Goal: Information Seeking & Learning: Learn about a topic

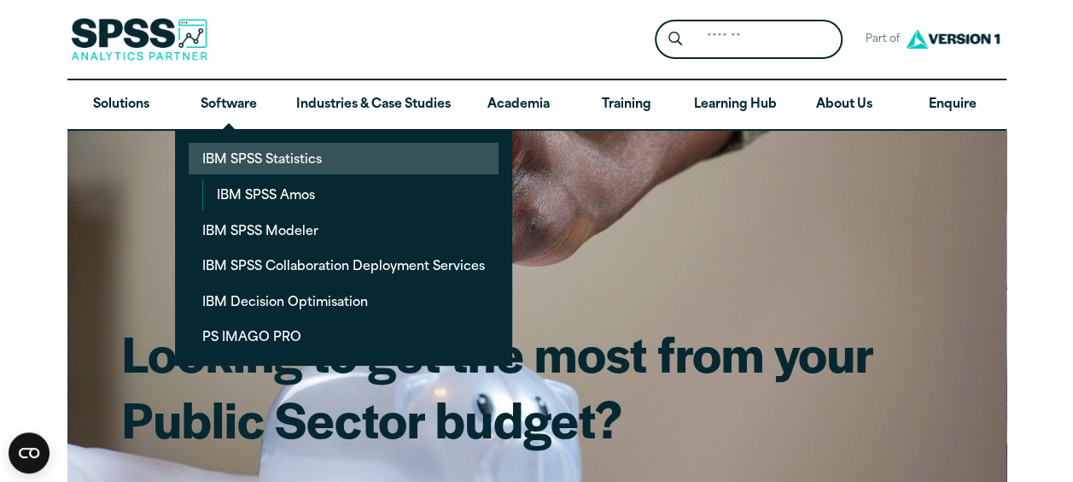
click at [304, 157] on link "IBM SPSS Statistics" at bounding box center [344, 159] width 310 height 32
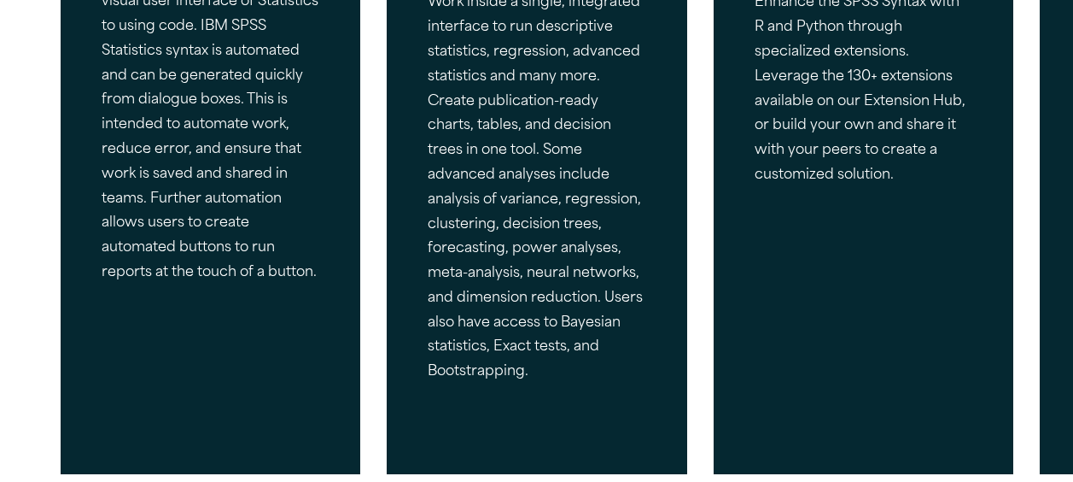
scroll to position [1114, 0]
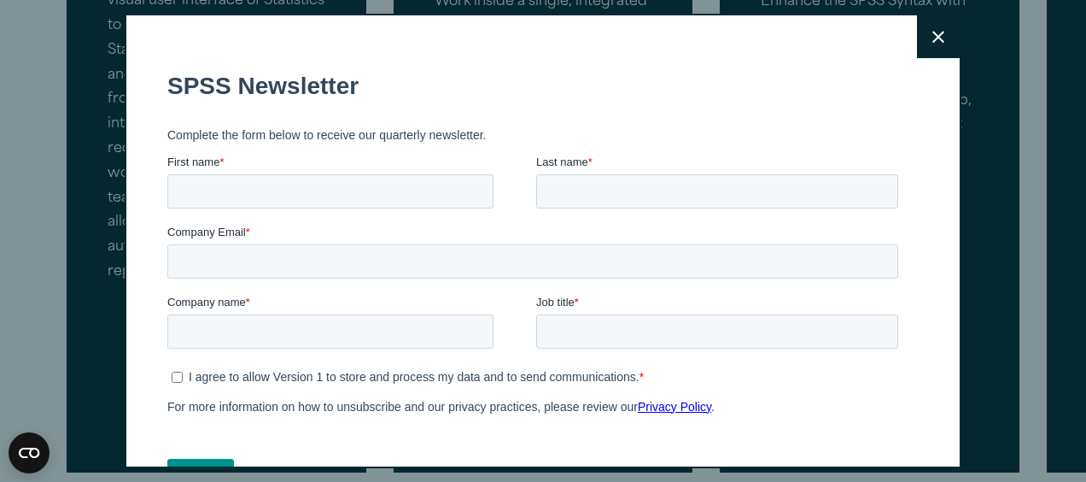
click at [917, 29] on button "Close" at bounding box center [938, 36] width 43 height 43
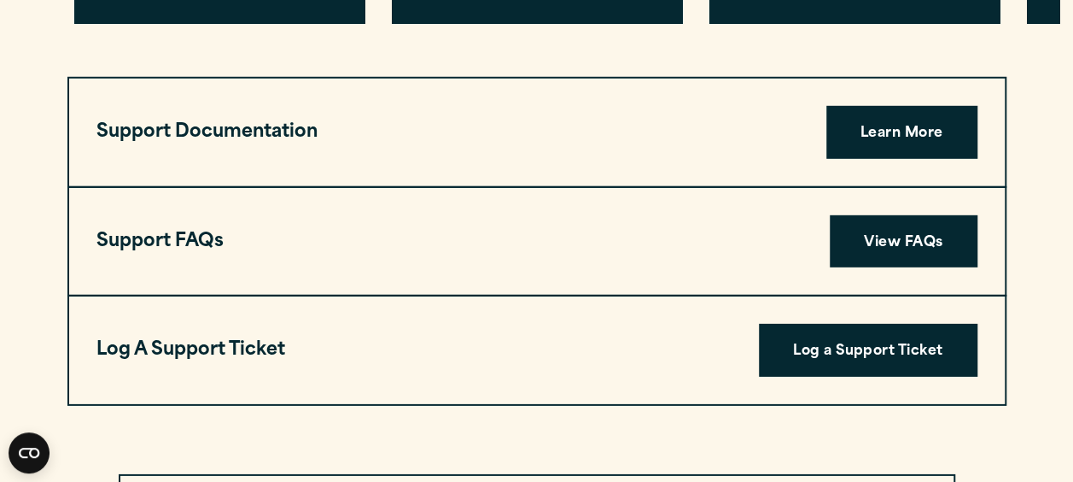
scroll to position [5671, 0]
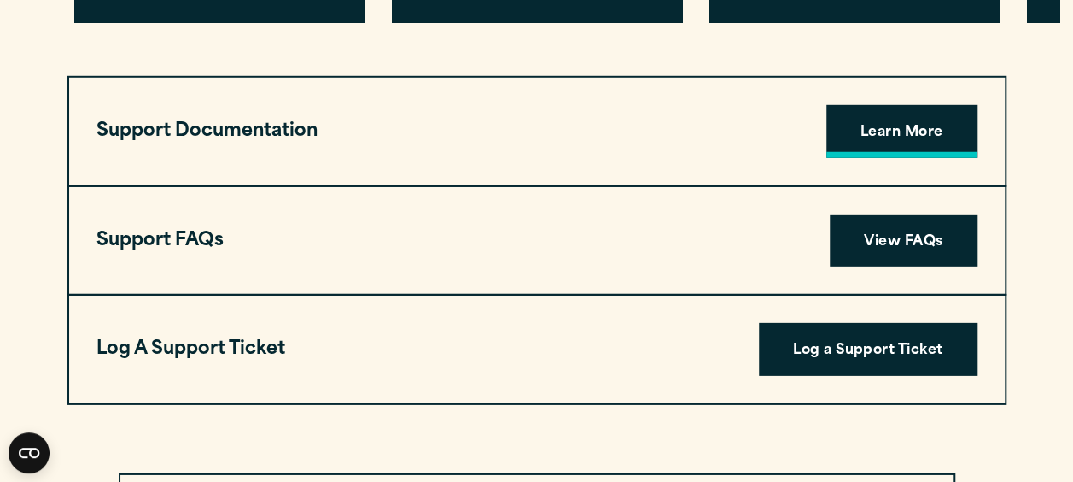
click at [885, 108] on link "Learn More" at bounding box center [902, 131] width 151 height 53
